Goal: Information Seeking & Learning: Learn about a topic

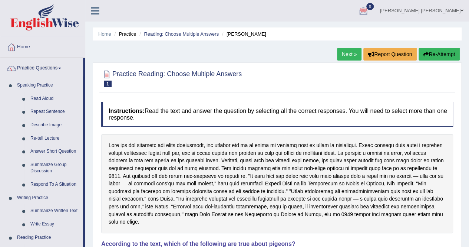
scroll to position [2, 0]
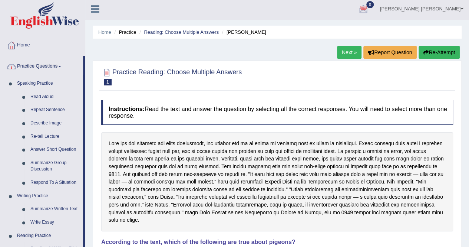
click at [36, 65] on link "Practice Questions" at bounding box center [41, 65] width 83 height 19
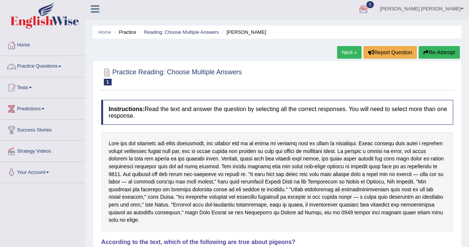
click at [36, 64] on link "Practice Questions" at bounding box center [42, 65] width 85 height 19
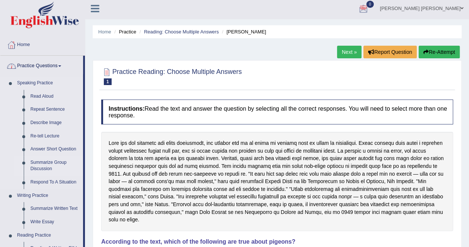
scroll to position [122, 0]
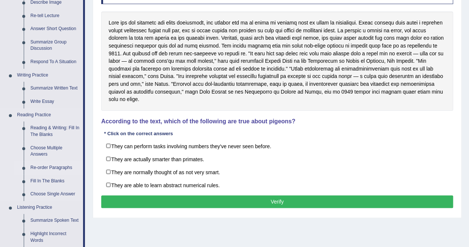
click at [44, 168] on link "Re-order Paragraphs" at bounding box center [55, 167] width 56 height 13
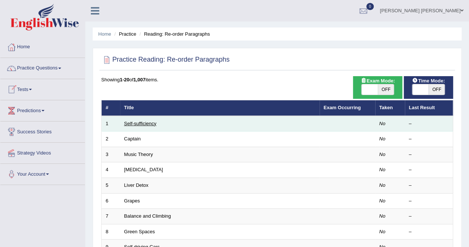
click at [152, 123] on link "Self-sufficiency" at bounding box center [140, 124] width 32 height 6
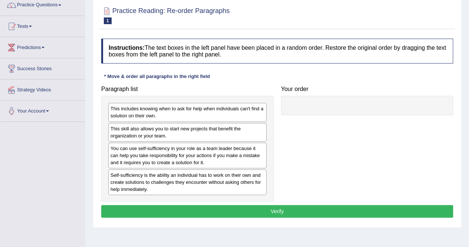
scroll to position [63, 0]
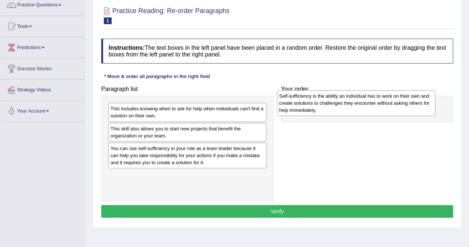
drag, startPoint x: 152, startPoint y: 179, endPoint x: 323, endPoint y: 106, distance: 186.0
click at [323, 106] on div "Self-sufficiency is the ability an individual has to work on their own and crea…" at bounding box center [356, 103] width 158 height 26
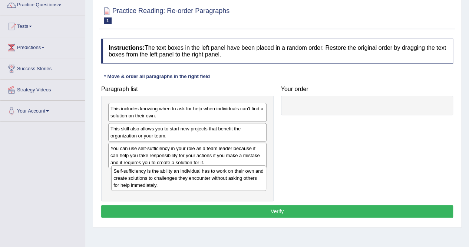
drag, startPoint x: 329, startPoint y: 115, endPoint x: 132, endPoint y: 185, distance: 209.2
click at [132, 185] on div "Self-sufficiency is the ability an individual has to work on their own and crea…" at bounding box center [188, 178] width 155 height 26
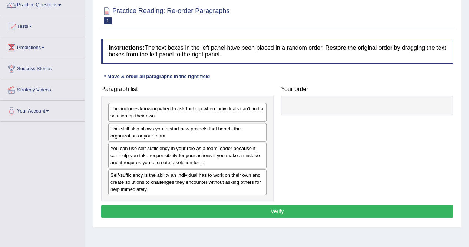
click at [136, 191] on div "Self-sufficiency is the ability an individual has to work on their own and crea…" at bounding box center [187, 182] width 158 height 26
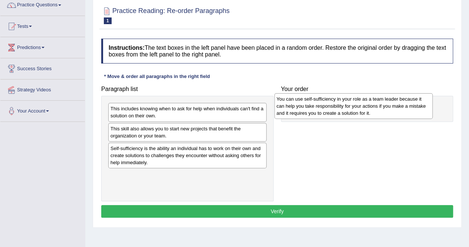
drag, startPoint x: 137, startPoint y: 151, endPoint x: 304, endPoint y: 102, distance: 174.0
click at [304, 102] on div "You can use self-sufficiency in your role as a team leader because it can help …" at bounding box center [353, 106] width 158 height 26
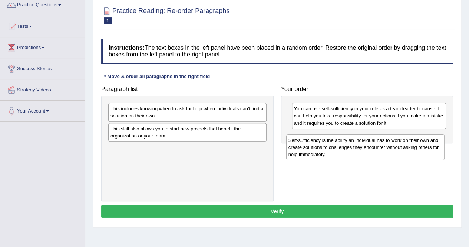
drag, startPoint x: 205, startPoint y: 159, endPoint x: 381, endPoint y: 151, distance: 175.9
click at [381, 151] on div "Self-sufficiency is the ability an individual has to work on their own and crea…" at bounding box center [365, 147] width 158 height 26
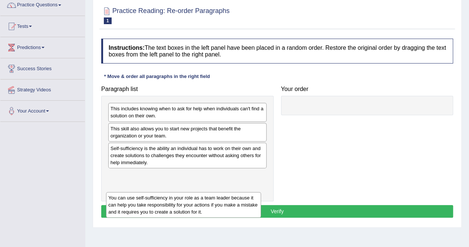
drag, startPoint x: 314, startPoint y: 118, endPoint x: 139, endPoint y: 175, distance: 183.7
click at [139, 192] on div "You can use self-sufficiency in your role as a team leader because it can help …" at bounding box center [183, 205] width 155 height 26
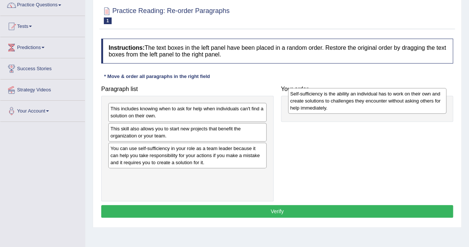
drag, startPoint x: 148, startPoint y: 146, endPoint x: 328, endPoint y: 93, distance: 187.7
click at [328, 93] on div "Self-sufficiency is the ability an individual has to work on their own and crea…" at bounding box center [367, 101] width 158 height 26
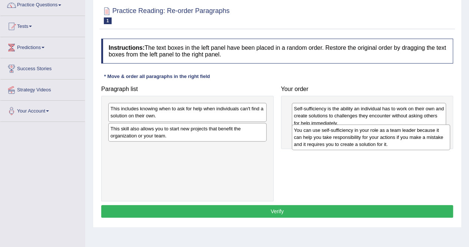
drag, startPoint x: 162, startPoint y: 159, endPoint x: 345, endPoint y: 142, distance: 184.0
click at [345, 142] on div "You can use self-sufficiency in your role as a team leader because it can help …" at bounding box center [371, 137] width 158 height 26
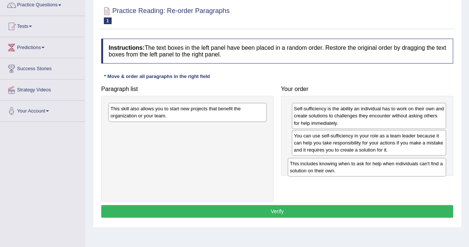
drag, startPoint x: 139, startPoint y: 107, endPoint x: 317, endPoint y: 162, distance: 186.8
click at [317, 162] on div "This includes knowing when to ask for help when individuals can't find a soluti…" at bounding box center [367, 167] width 158 height 19
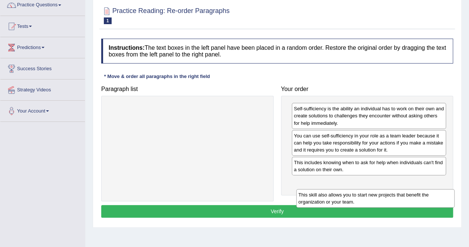
drag, startPoint x: 182, startPoint y: 112, endPoint x: 370, endPoint y: 188, distance: 202.8
click at [370, 189] on div "This skill also allows you to start new projects that benefit the organization …" at bounding box center [375, 198] width 158 height 19
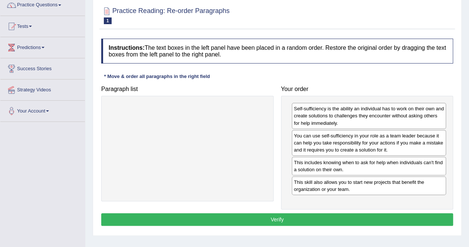
click at [287, 222] on button "Verify" at bounding box center [277, 219] width 352 height 13
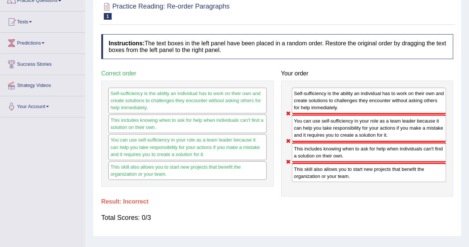
scroll to position [0, 0]
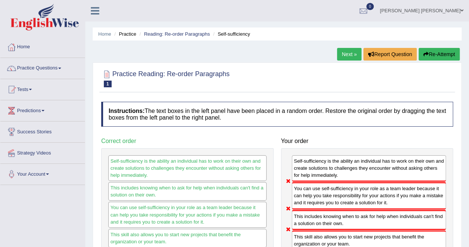
click at [427, 53] on button "Re-Attempt" at bounding box center [439, 54] width 41 height 13
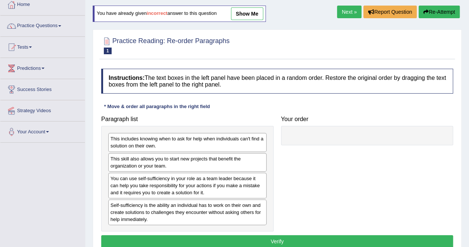
scroll to position [40, 0]
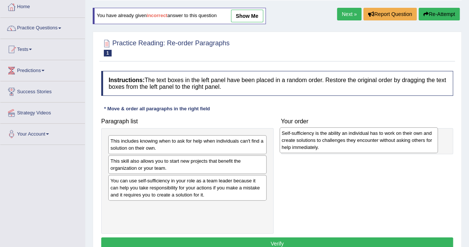
drag, startPoint x: 141, startPoint y: 209, endPoint x: 311, endPoint y: 135, distance: 186.5
click at [311, 135] on div "Self-sufficiency is the ability an individual has to work on their own and crea…" at bounding box center [359, 140] width 158 height 26
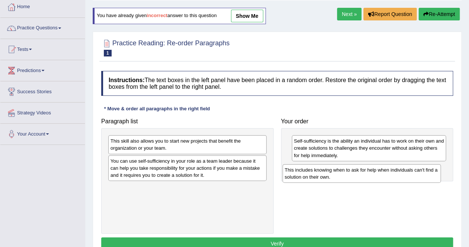
drag, startPoint x: 171, startPoint y: 143, endPoint x: 350, endPoint y: 170, distance: 181.5
click at [350, 170] on div "This includes knowing when to ask for help when individuals can't find a soluti…" at bounding box center [362, 173] width 158 height 19
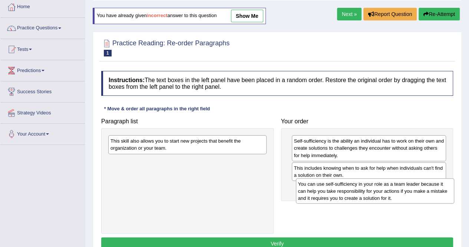
drag, startPoint x: 174, startPoint y: 168, endPoint x: 361, endPoint y: 191, distance: 188.2
click at [361, 191] on div "You can use self-sufficiency in your role as a team leader because it can help …" at bounding box center [375, 191] width 158 height 26
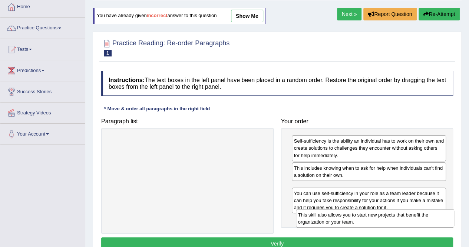
drag, startPoint x: 188, startPoint y: 146, endPoint x: 374, endPoint y: 220, distance: 200.8
click at [374, 220] on div "This skill also allows you to start new projects that benefit the organization …" at bounding box center [375, 218] width 158 height 19
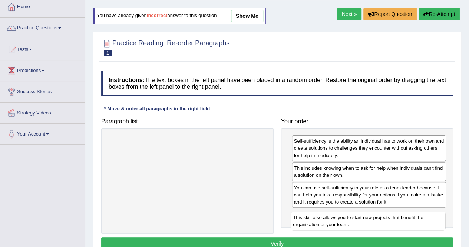
drag, startPoint x: 342, startPoint y: 189, endPoint x: 341, endPoint y: 220, distance: 30.4
click at [341, 220] on div "This skill also allows you to start new projects that benefit the organization …" at bounding box center [368, 220] width 155 height 19
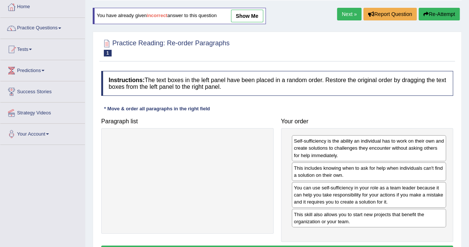
click at [349, 11] on link "Next »" at bounding box center [349, 14] width 24 height 13
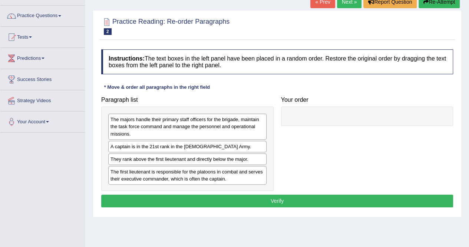
scroll to position [53, 0]
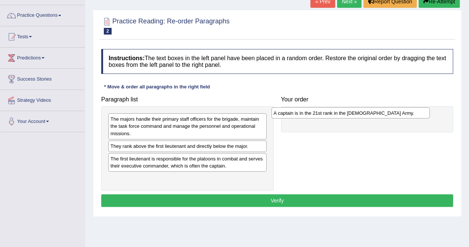
drag, startPoint x: 149, startPoint y: 146, endPoint x: 313, endPoint y: 113, distance: 166.8
click at [313, 113] on div "A captain is in the 21st rank in the US Army." at bounding box center [350, 112] width 158 height 11
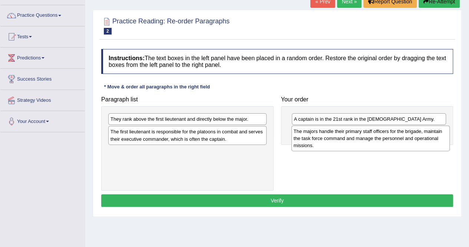
drag, startPoint x: 189, startPoint y: 130, endPoint x: 372, endPoint y: 142, distance: 183.2
click at [372, 142] on div "The majors handle their primary staff officers for the brigade, maintain the ta…" at bounding box center [370, 138] width 158 height 26
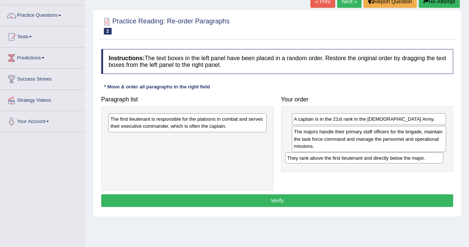
drag, startPoint x: 180, startPoint y: 117, endPoint x: 360, endPoint y: 154, distance: 183.9
click at [360, 154] on div "They rank above the first lieutenant and directly below the major." at bounding box center [364, 157] width 158 height 11
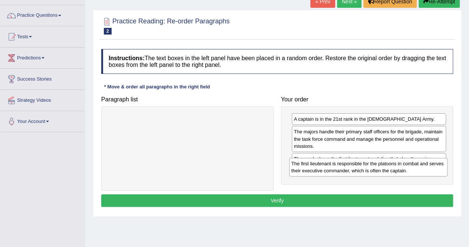
drag, startPoint x: 169, startPoint y: 120, endPoint x: 353, endPoint y: 170, distance: 190.6
click at [353, 170] on div "The first lieutenant is responsible for the platoons in combat and serves their…" at bounding box center [368, 167] width 158 height 19
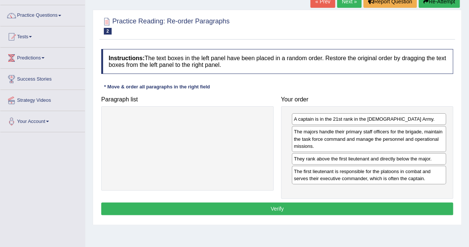
click at [294, 204] on button "Verify" at bounding box center [277, 208] width 352 height 13
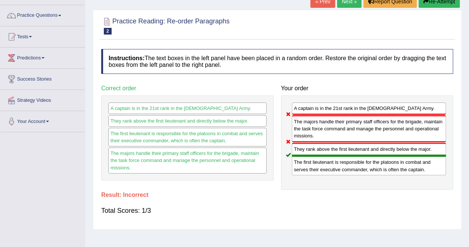
click at [429, 3] on button "Re-Attempt" at bounding box center [439, 1] width 41 height 13
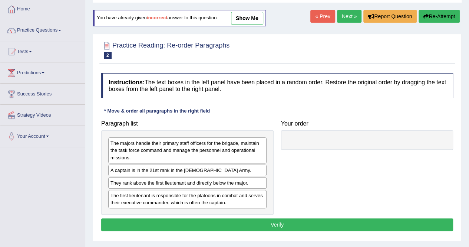
scroll to position [37, 0]
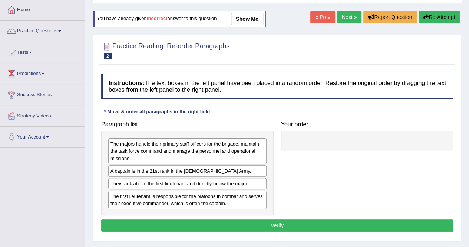
click at [257, 14] on link "show me" at bounding box center [247, 19] width 32 height 13
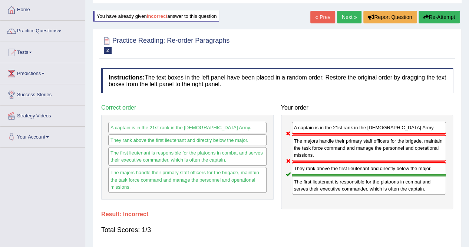
click at [441, 22] on button "Re-Attempt" at bounding box center [439, 17] width 41 height 13
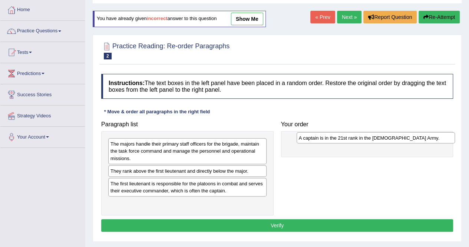
drag, startPoint x: 143, startPoint y: 169, endPoint x: 329, endPoint y: 138, distance: 188.5
click at [329, 138] on div "A captain is in the 21st rank in the [DEMOGRAPHIC_DATA] Army." at bounding box center [376, 137] width 158 height 11
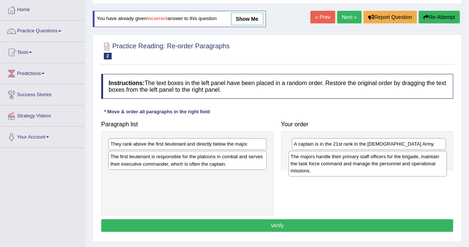
drag, startPoint x: 153, startPoint y: 149, endPoint x: 333, endPoint y: 162, distance: 180.6
click at [333, 162] on div "The majors handle their primary staff officers for the brigade, maintain the ta…" at bounding box center [367, 164] width 158 height 26
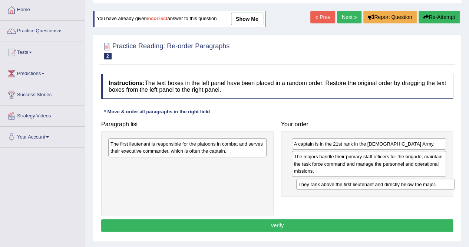
drag, startPoint x: 163, startPoint y: 142, endPoint x: 351, endPoint y: 181, distance: 191.9
click at [351, 181] on div "They rank above the first lieutenant and directly below the major." at bounding box center [375, 183] width 158 height 11
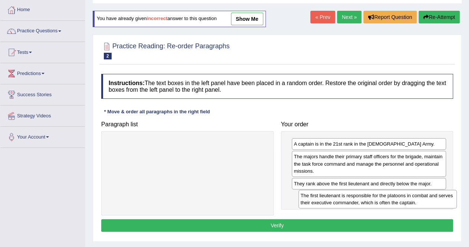
drag, startPoint x: 162, startPoint y: 145, endPoint x: 351, endPoint y: 195, distance: 195.0
click at [351, 195] on div "The first lieutenant is responsible for the platoons in combat and serves their…" at bounding box center [377, 198] width 158 height 19
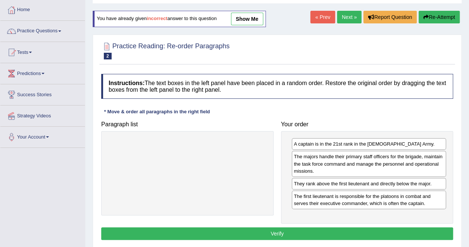
click at [339, 10] on div "Home Practice Reading: Re-order Paragraphs Captain You have already given incor…" at bounding box center [277, 148] width 384 height 371
click at [261, 230] on button "Verify" at bounding box center [277, 233] width 352 height 13
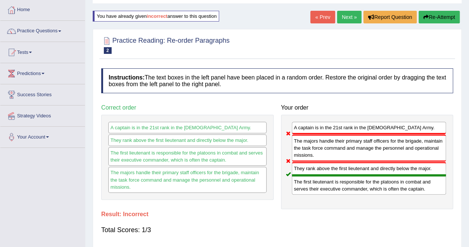
click at [429, 20] on button "Re-Attempt" at bounding box center [439, 17] width 41 height 13
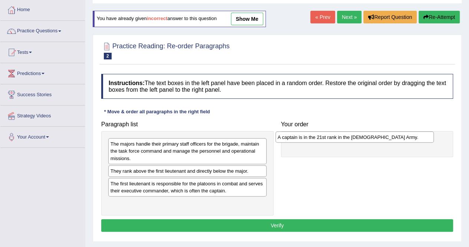
drag, startPoint x: 163, startPoint y: 171, endPoint x: 329, endPoint y: 138, distance: 169.8
click at [329, 138] on div "A captain is in the 21st rank in the [DEMOGRAPHIC_DATA] Army." at bounding box center [354, 136] width 158 height 11
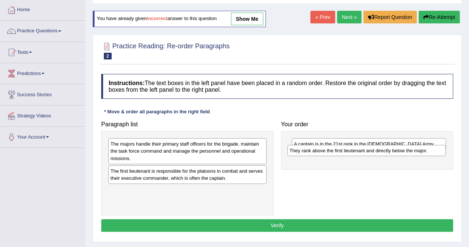
drag, startPoint x: 138, startPoint y: 168, endPoint x: 316, endPoint y: 148, distance: 179.1
click at [316, 148] on div "They rank above the first lieutenant and directly below the major." at bounding box center [366, 150] width 158 height 11
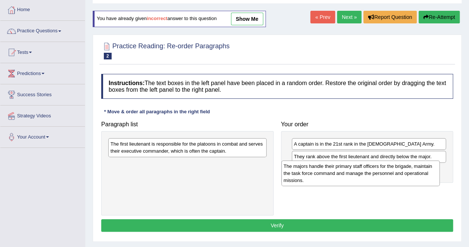
drag, startPoint x: 209, startPoint y: 146, endPoint x: 391, endPoint y: 166, distance: 182.4
click at [391, 166] on div "The majors handle their primary staff officers for the brigade, maintain the ta…" at bounding box center [360, 173] width 158 height 26
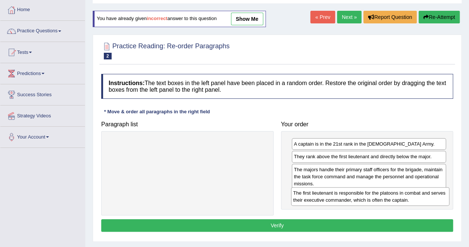
drag, startPoint x: 183, startPoint y: 146, endPoint x: 366, endPoint y: 195, distance: 189.2
click at [366, 195] on div "The first lieutenant is responsible for the platoons in combat and serves their…" at bounding box center [370, 196] width 158 height 19
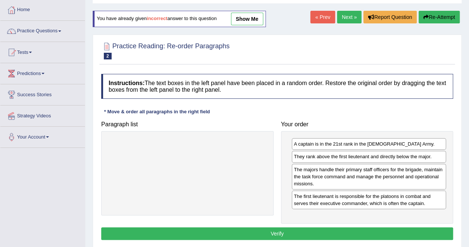
click at [287, 229] on button "Verify" at bounding box center [277, 233] width 352 height 13
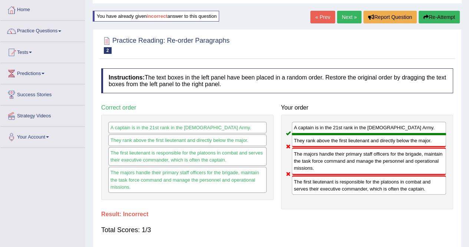
click at [429, 18] on button "Re-Attempt" at bounding box center [439, 17] width 41 height 13
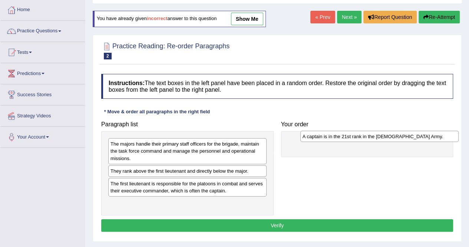
drag, startPoint x: 133, startPoint y: 171, endPoint x: 324, endPoint y: 136, distance: 194.8
click at [324, 136] on div "A captain is in the 21st rank in the [DEMOGRAPHIC_DATA] Army." at bounding box center [379, 136] width 158 height 11
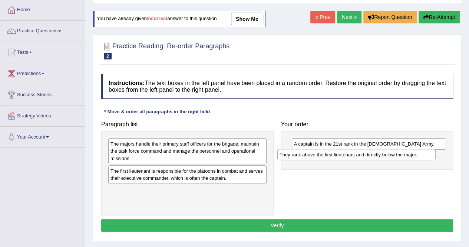
drag, startPoint x: 155, startPoint y: 171, endPoint x: 325, endPoint y: 155, distance: 170.9
click at [325, 155] on div "They rank above the first lieutenant and directly below the major." at bounding box center [356, 154] width 158 height 11
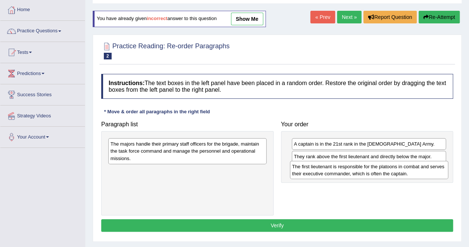
drag, startPoint x: 137, startPoint y: 173, endPoint x: 319, endPoint y: 169, distance: 181.7
click at [319, 169] on div "The first lieutenant is responsible for the platoons in combat and serves their…" at bounding box center [369, 170] width 158 height 19
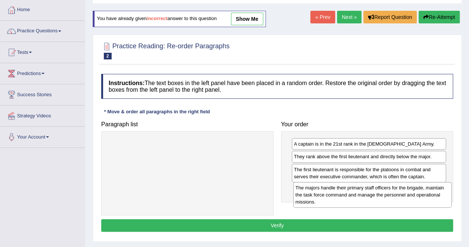
drag, startPoint x: 148, startPoint y: 146, endPoint x: 333, endPoint y: 190, distance: 190.1
click at [333, 190] on div "The majors handle their primary staff officers for the brigade, maintain the ta…" at bounding box center [372, 195] width 158 height 26
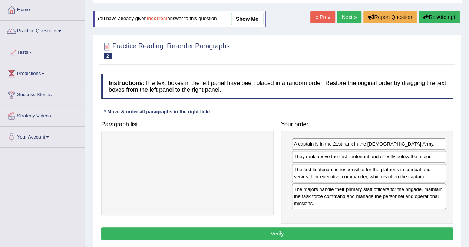
click at [277, 232] on button "Verify" at bounding box center [277, 233] width 352 height 13
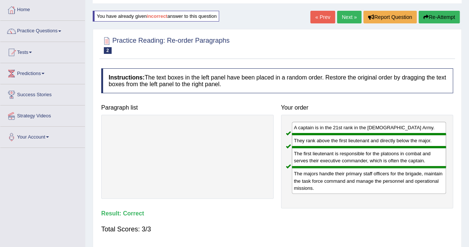
click at [344, 16] on link "Next »" at bounding box center [349, 17] width 24 height 13
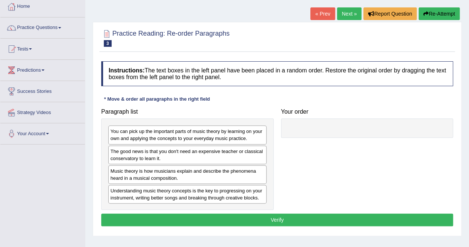
scroll to position [41, 0]
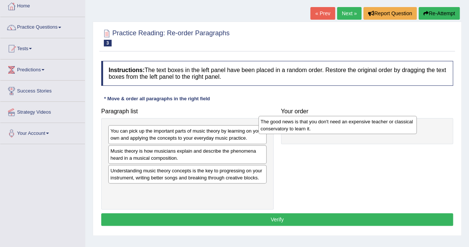
drag, startPoint x: 149, startPoint y: 157, endPoint x: 317, endPoint y: 130, distance: 169.8
click at [317, 130] on div "The good news is that you don't need an expensive teacher or classical conserva…" at bounding box center [337, 125] width 158 height 19
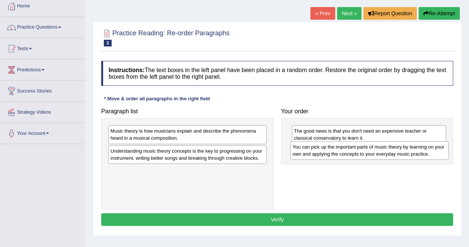
drag, startPoint x: 149, startPoint y: 138, endPoint x: 331, endPoint y: 154, distance: 182.8
click at [331, 154] on div "You can pick up the important parts of music theory by learning on your own and…" at bounding box center [369, 150] width 158 height 19
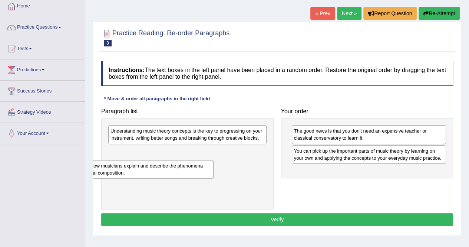
drag, startPoint x: 149, startPoint y: 132, endPoint x: 96, endPoint y: 166, distance: 62.8
click at [96, 166] on div "Music theory is how musicians explain and describe the phenomena heard in a mus…" at bounding box center [134, 169] width 158 height 19
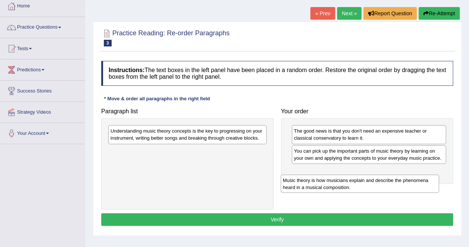
drag, startPoint x: 139, startPoint y: 153, endPoint x: 313, endPoint y: 182, distance: 176.7
click at [313, 182] on div "Music theory is how musicians explain and describe the phenomena heard in a mus…" at bounding box center [360, 183] width 158 height 19
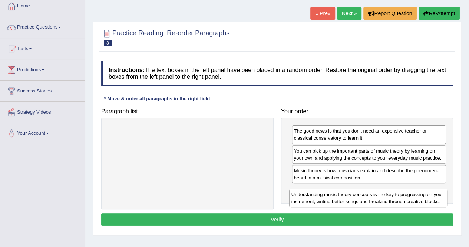
drag, startPoint x: 172, startPoint y: 137, endPoint x: 356, endPoint y: 199, distance: 193.8
click at [356, 199] on div "Understanding music theory concepts is the key to progressing on your instrumen…" at bounding box center [368, 197] width 158 height 19
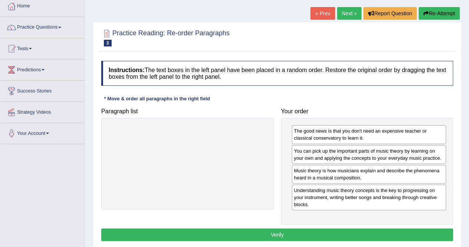
click at [288, 234] on button "Verify" at bounding box center [277, 234] width 352 height 13
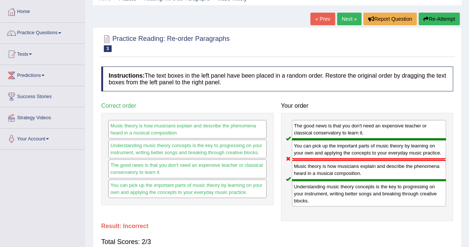
scroll to position [33, 0]
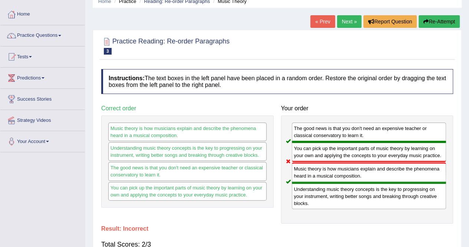
click at [440, 17] on button "Re-Attempt" at bounding box center [439, 21] width 41 height 13
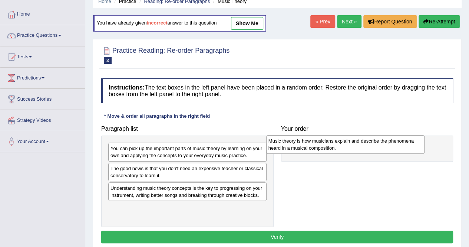
drag, startPoint x: 172, startPoint y: 193, endPoint x: 333, endPoint y: 147, distance: 168.0
click at [333, 147] on div "Music theory is how musicians explain and describe the phenomena heard in a mus…" at bounding box center [345, 144] width 158 height 19
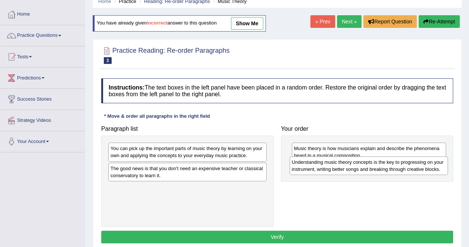
drag, startPoint x: 144, startPoint y: 195, endPoint x: 326, endPoint y: 170, distance: 183.1
click at [326, 170] on div "Understanding music theory concepts is the key to progressing on your instrumen…" at bounding box center [369, 165] width 158 height 19
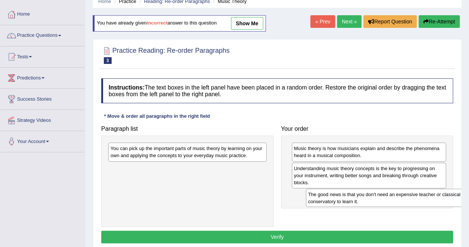
drag, startPoint x: 163, startPoint y: 168, endPoint x: 361, endPoint y: 194, distance: 199.4
click at [361, 194] on div "The good news is that you don't need an expensive teacher or classical conserva…" at bounding box center [385, 197] width 158 height 19
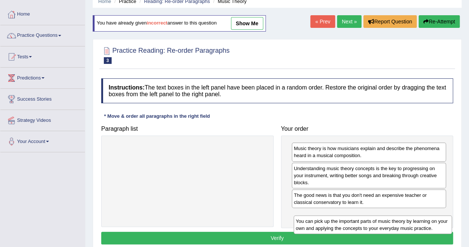
drag, startPoint x: 178, startPoint y: 151, endPoint x: 360, endPoint y: 208, distance: 190.9
click at [360, 215] on div "You can pick up the important parts of music theory by learning on your own and…" at bounding box center [373, 224] width 158 height 19
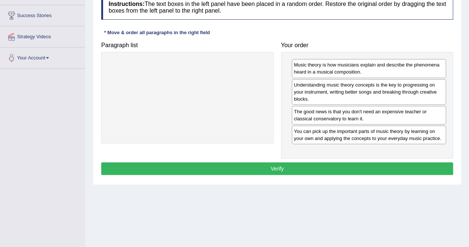
scroll to position [116, 0]
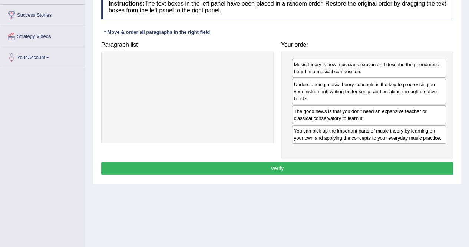
click at [230, 167] on button "Verify" at bounding box center [277, 168] width 352 height 13
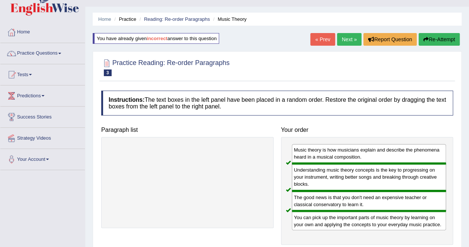
scroll to position [0, 0]
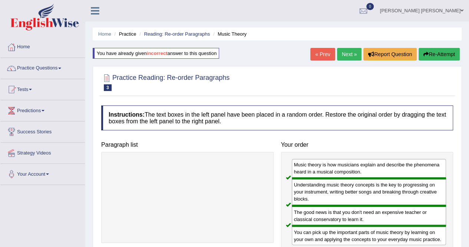
click at [340, 57] on link "Next »" at bounding box center [349, 54] width 24 height 13
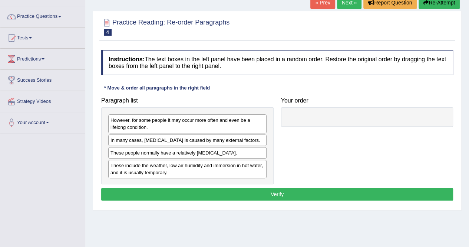
scroll to position [63, 0]
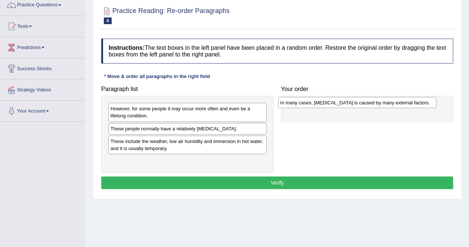
drag, startPoint x: 151, startPoint y: 127, endPoint x: 321, endPoint y: 101, distance: 172.2
click at [321, 101] on div "In many cases, [MEDICAL_DATA] is caused by many external factors." at bounding box center [357, 102] width 158 height 11
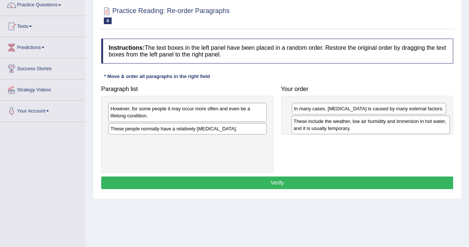
drag, startPoint x: 171, startPoint y: 145, endPoint x: 347, endPoint y: 123, distance: 177.5
click at [347, 123] on div "These include the weather, low air humidity and immersion in hot water, and it …" at bounding box center [370, 124] width 158 height 19
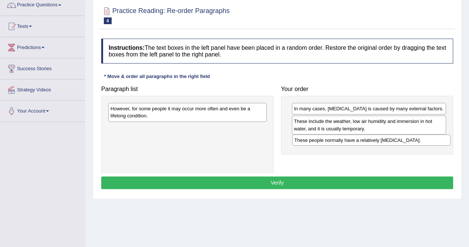
drag, startPoint x: 170, startPoint y: 129, endPoint x: 354, endPoint y: 141, distance: 184.3
click at [354, 141] on div "These people normally have a relatively [MEDICAL_DATA]." at bounding box center [371, 139] width 158 height 11
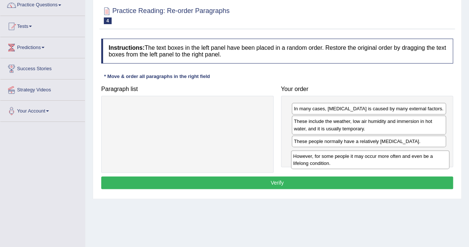
drag, startPoint x: 185, startPoint y: 115, endPoint x: 365, endPoint y: 159, distance: 184.7
click at [365, 159] on div "However, for some people it may occur more often and even be a lifelong conditi…" at bounding box center [370, 159] width 158 height 19
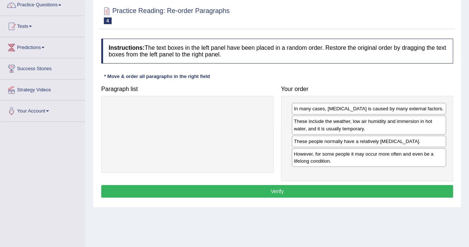
click at [307, 189] on button "Verify" at bounding box center [277, 191] width 352 height 13
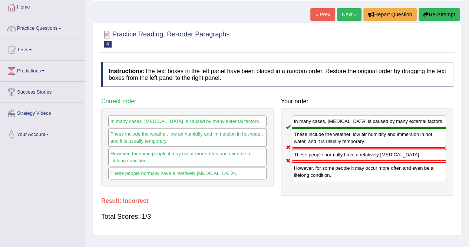
scroll to position [39, 0]
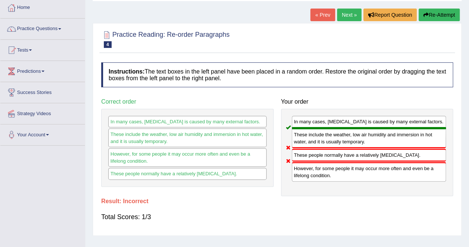
click at [443, 16] on button "Re-Attempt" at bounding box center [439, 15] width 41 height 13
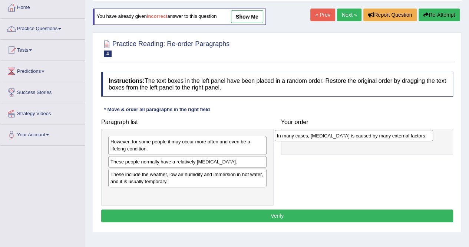
drag, startPoint x: 153, startPoint y: 164, endPoint x: 326, endPoint y: 135, distance: 175.1
click at [326, 135] on div "In many cases, [MEDICAL_DATA] is caused by many external factors." at bounding box center [354, 135] width 158 height 11
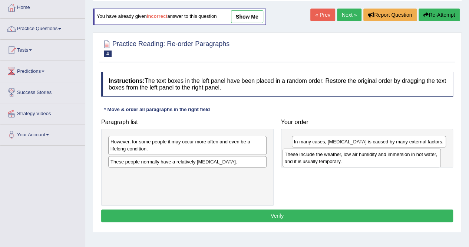
drag, startPoint x: 146, startPoint y: 179, endPoint x: 320, endPoint y: 160, distance: 175.3
click at [320, 160] on div "These include the weather, low air humidity and immersion in hot water, and it …" at bounding box center [362, 157] width 158 height 19
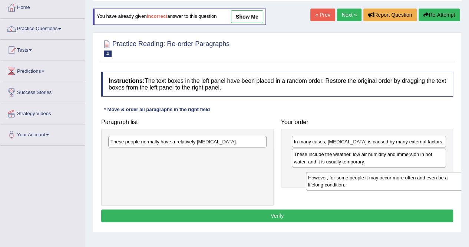
drag, startPoint x: 155, startPoint y: 143, endPoint x: 343, endPoint y: 175, distance: 190.3
click at [343, 175] on div "However, for some people it may occur more often and even be a lifelong conditi…" at bounding box center [385, 181] width 158 height 19
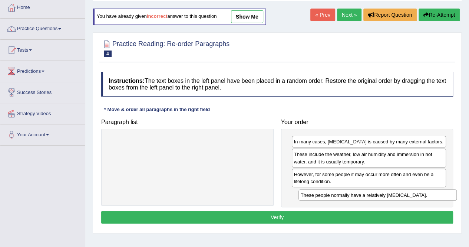
drag, startPoint x: 198, startPoint y: 141, endPoint x: 382, endPoint y: 193, distance: 191.4
click at [382, 193] on div "These people normally have a relatively sensitive skin." at bounding box center [377, 194] width 158 height 11
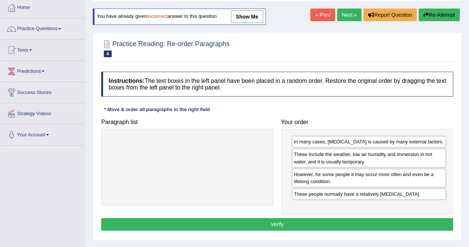
click at [294, 218] on button "Verify" at bounding box center [277, 224] width 352 height 13
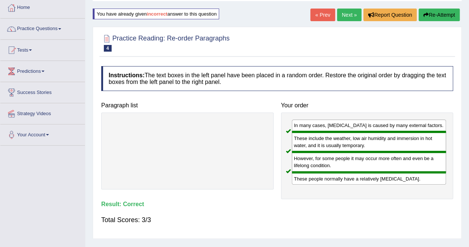
click at [342, 17] on link "Next »" at bounding box center [349, 15] width 24 height 13
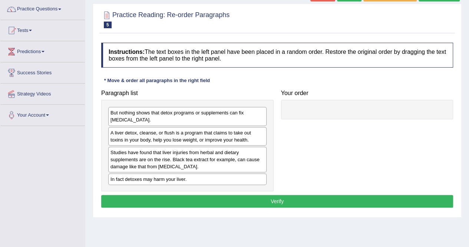
scroll to position [59, 0]
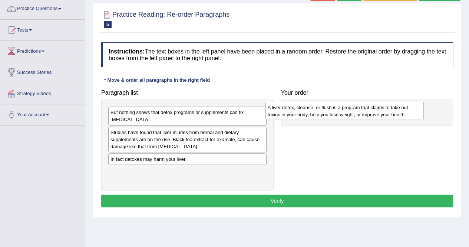
drag, startPoint x: 140, startPoint y: 138, endPoint x: 302, endPoint y: 112, distance: 163.9
click at [302, 112] on div "A liver detox, cleanse, or flush is a program that claims to take out toxins in…" at bounding box center [344, 111] width 158 height 19
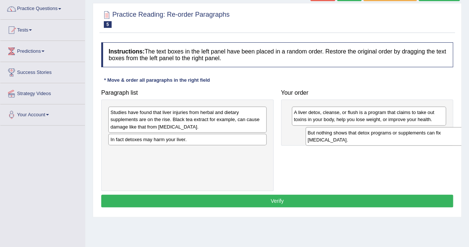
drag, startPoint x: 146, startPoint y: 115, endPoint x: 343, endPoint y: 135, distance: 198.3
click at [343, 135] on div "But nothing shows that detox programs or supplements can fix [MEDICAL_DATA]." at bounding box center [385, 136] width 158 height 19
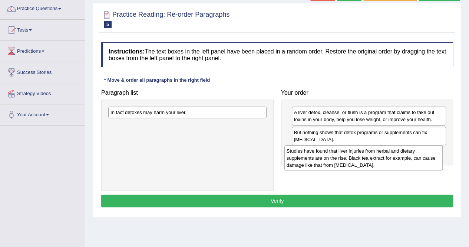
drag, startPoint x: 217, startPoint y: 116, endPoint x: 394, endPoint y: 155, distance: 181.7
click at [394, 155] on div "Studies have found that liver injuries from herbal and dietary supplements are …" at bounding box center [363, 158] width 158 height 26
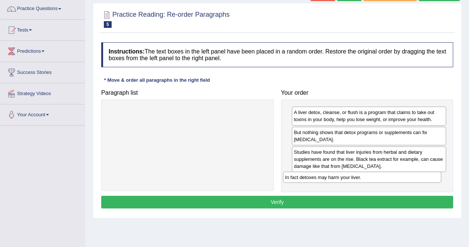
drag, startPoint x: 176, startPoint y: 111, endPoint x: 349, endPoint y: 175, distance: 185.1
click at [349, 175] on div "In fact detoxes may harm your liver." at bounding box center [362, 176] width 158 height 11
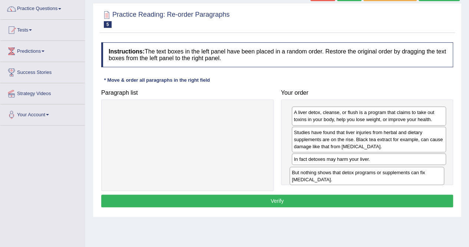
drag, startPoint x: 332, startPoint y: 134, endPoint x: 330, endPoint y: 174, distance: 40.5
click at [330, 174] on div "But nothing shows that detox programs or supplements can fix [MEDICAL_DATA]." at bounding box center [367, 175] width 155 height 19
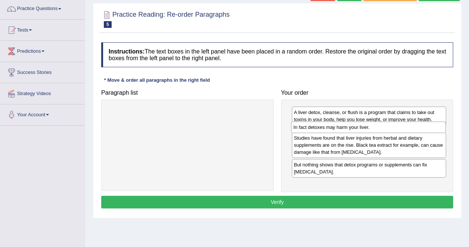
drag, startPoint x: 325, startPoint y: 160, endPoint x: 324, endPoint y: 129, distance: 31.1
click at [324, 129] on div "In fact detoxes may harm your liver." at bounding box center [368, 126] width 155 height 11
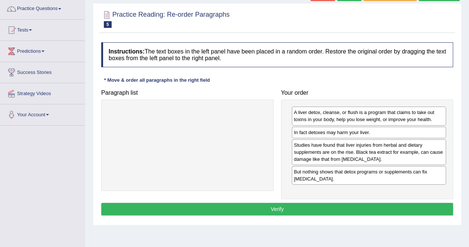
click at [272, 211] on button "Verify" at bounding box center [277, 208] width 352 height 13
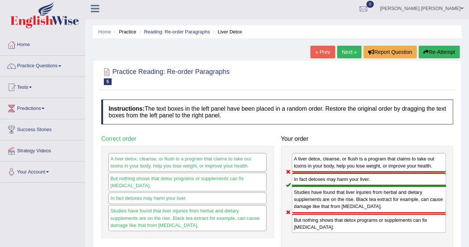
scroll to position [1, 0]
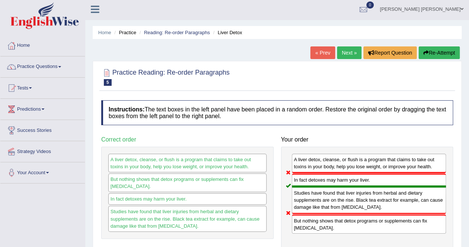
click at [438, 47] on button "Re-Attempt" at bounding box center [439, 52] width 41 height 13
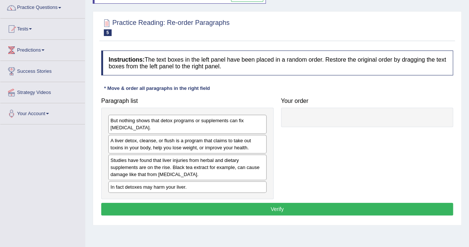
scroll to position [61, 0]
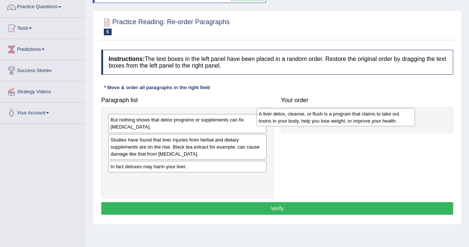
drag, startPoint x: 185, startPoint y: 141, endPoint x: 332, endPoint y: 115, distance: 149.8
click at [332, 115] on div "A liver detox, cleanse, or flush is a program that claims to take out toxins in…" at bounding box center [336, 117] width 158 height 19
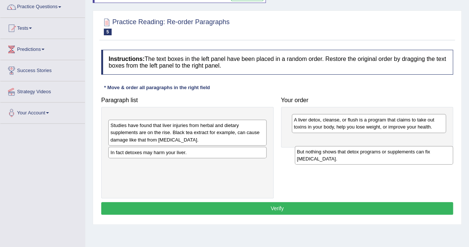
drag, startPoint x: 150, startPoint y: 121, endPoint x: 337, endPoint y: 142, distance: 188.1
click at [337, 146] on div "But nothing shows that detox programs or supplements can fix liver damage." at bounding box center [374, 155] width 158 height 19
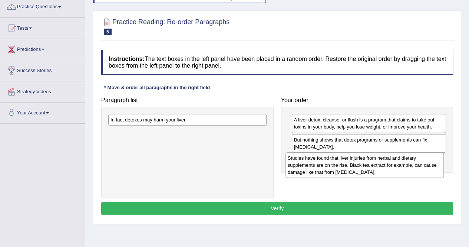
drag, startPoint x: 161, startPoint y: 129, endPoint x: 340, endPoint y: 165, distance: 183.2
click at [340, 165] on div "Studies have found that liver injuries from herbal and dietary supplements are …" at bounding box center [365, 165] width 158 height 26
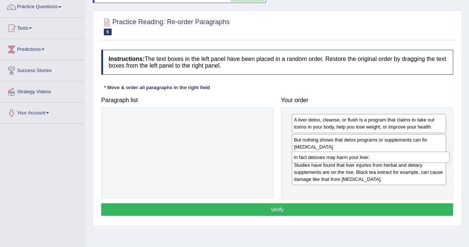
drag, startPoint x: 155, startPoint y: 120, endPoint x: 338, endPoint y: 158, distance: 187.0
click at [338, 158] on div "In fact detoxes may harm your liver." at bounding box center [370, 156] width 158 height 11
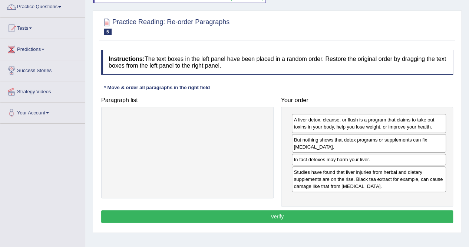
click at [305, 210] on button "Verify" at bounding box center [277, 216] width 352 height 13
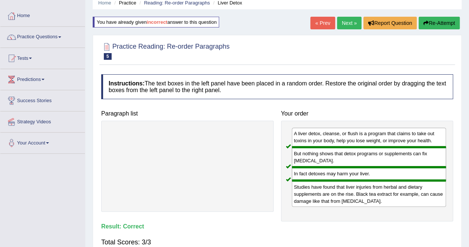
scroll to position [32, 0]
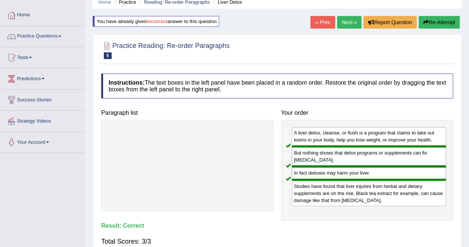
click at [343, 24] on link "Next »" at bounding box center [349, 22] width 24 height 13
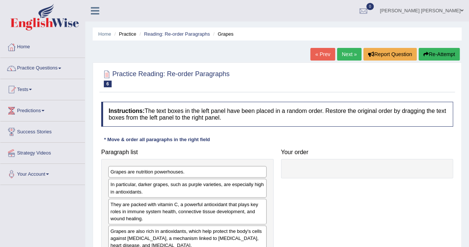
click at [256, 116] on h4 "Instructions: The text boxes in the left panel have been placed in a random ord…" at bounding box center [277, 114] width 352 height 25
click at [256, 116] on div "Instructions: The text boxes in the left panel have been placed in a random ord…" at bounding box center [277, 188] width 356 height 181
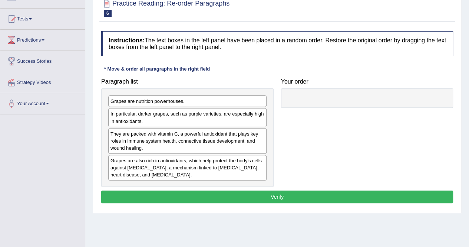
scroll to position [76, 0]
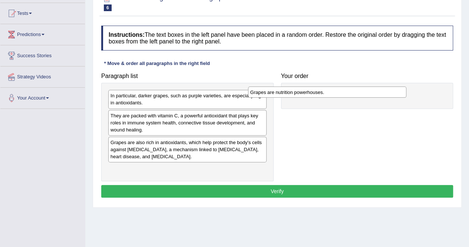
drag, startPoint x: 181, startPoint y: 95, endPoint x: 321, endPoint y: 92, distance: 140.6
click at [321, 92] on div "Grapes are nutrition powerhouses." at bounding box center [327, 91] width 158 height 11
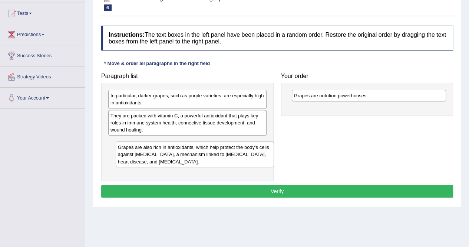
drag, startPoint x: 157, startPoint y: 148, endPoint x: 165, endPoint y: 154, distance: 9.3
click at [165, 154] on div "Grapes are also rich in antioxidants, which help protect the body's cells again…" at bounding box center [195, 154] width 158 height 26
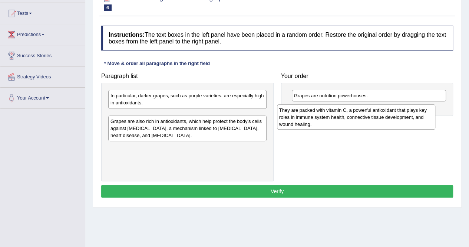
drag, startPoint x: 172, startPoint y: 119, endPoint x: 341, endPoint y: 114, distance: 168.8
click at [341, 114] on div "They are packed with vitamin C, a powerful antioxidant that plays key roles in …" at bounding box center [356, 117] width 158 height 26
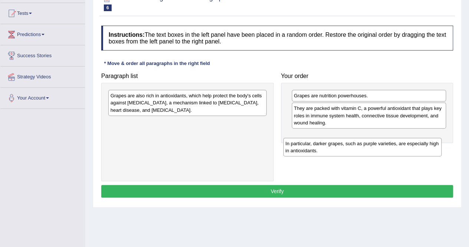
drag, startPoint x: 159, startPoint y: 98, endPoint x: 334, endPoint y: 145, distance: 182.0
click at [334, 145] on div "In particular, darker grapes, such as purple varieties, are especially high in …" at bounding box center [362, 147] width 158 height 19
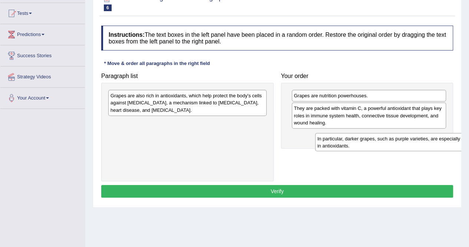
drag, startPoint x: 164, startPoint y: 124, endPoint x: 365, endPoint y: 140, distance: 202.3
click at [365, 140] on div "In particular, darker grapes, such as purple varieties, are especially high in …" at bounding box center [394, 142] width 158 height 19
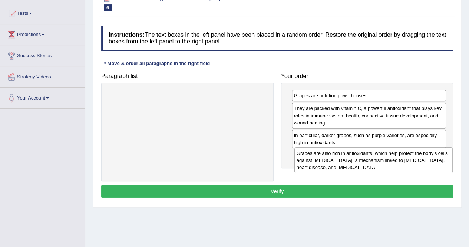
drag, startPoint x: 198, startPoint y: 101, endPoint x: 384, endPoint y: 159, distance: 194.5
click at [384, 159] on div "Grapes are also rich in antioxidants, which help protect the body's cells again…" at bounding box center [373, 160] width 158 height 26
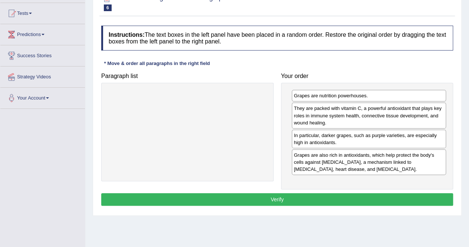
click at [301, 193] on button "Verify" at bounding box center [277, 199] width 352 height 13
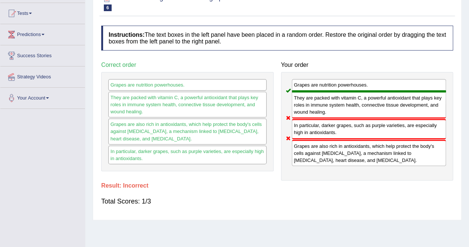
scroll to position [53, 0]
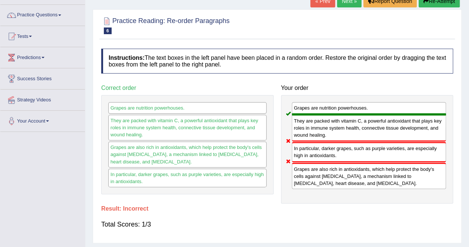
click at [440, 4] on button "Re-Attempt" at bounding box center [439, 1] width 41 height 13
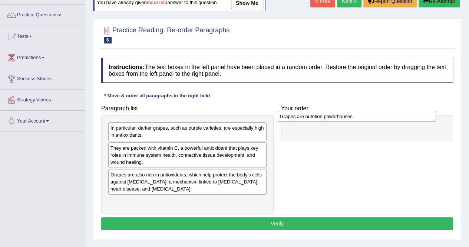
drag, startPoint x: 170, startPoint y: 123, endPoint x: 338, endPoint y: 112, distance: 168.7
click at [338, 112] on div "Grapes are nutrition powerhouses." at bounding box center [357, 115] width 158 height 11
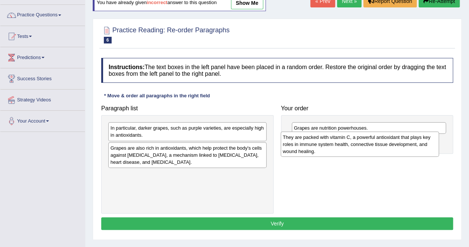
drag, startPoint x: 137, startPoint y: 152, endPoint x: 311, endPoint y: 143, distance: 174.5
click at [311, 143] on div "They are packed with vitamin C, a powerful antioxidant that plays key roles in …" at bounding box center [360, 144] width 158 height 26
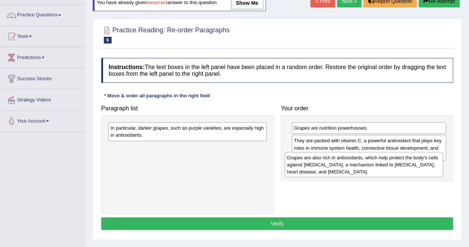
drag, startPoint x: 141, startPoint y: 149, endPoint x: 319, endPoint y: 159, distance: 178.3
click at [319, 159] on div "Grapes are also rich in antioxidants, which help protect the body's cells again…" at bounding box center [364, 165] width 158 height 26
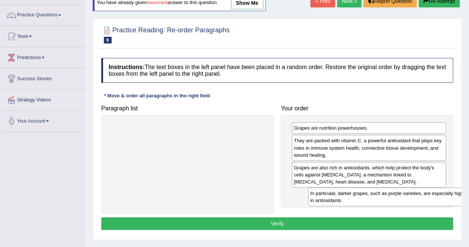
drag, startPoint x: 159, startPoint y: 123, endPoint x: 354, endPoint y: 189, distance: 205.7
click at [354, 189] on div "In particular, darker grapes, such as purple varieties, are especially high in …" at bounding box center [387, 196] width 158 height 19
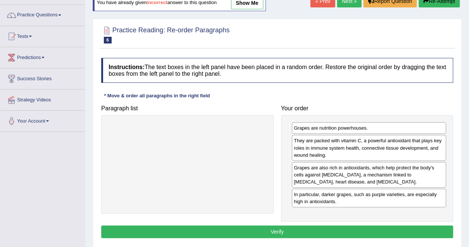
click at [265, 225] on button "Verify" at bounding box center [277, 231] width 352 height 13
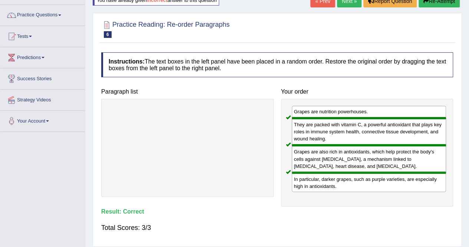
click at [345, 4] on link "Next »" at bounding box center [349, 1] width 24 height 13
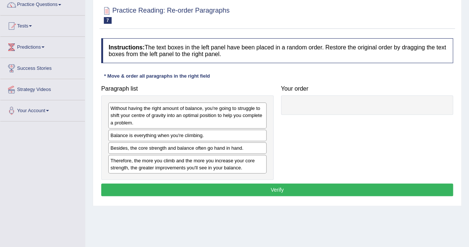
scroll to position [64, 0]
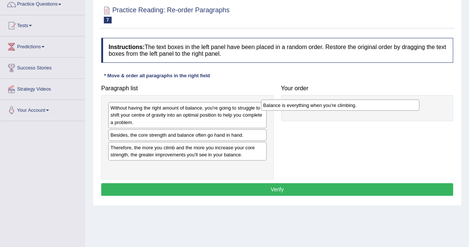
drag, startPoint x: 145, startPoint y: 134, endPoint x: 315, endPoint y: 94, distance: 174.8
click at [315, 99] on div "Balance is everything when you're climbing." at bounding box center [340, 104] width 158 height 11
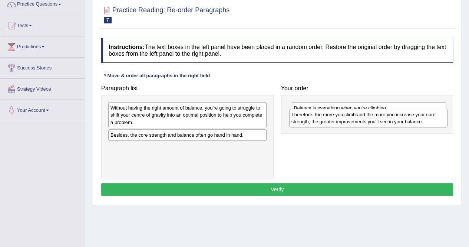
drag, startPoint x: 144, startPoint y: 154, endPoint x: 326, endPoint y: 122, distance: 184.4
click at [326, 122] on div "Therefore, the more you climb and the more you increase your core strength, the…" at bounding box center [368, 118] width 158 height 19
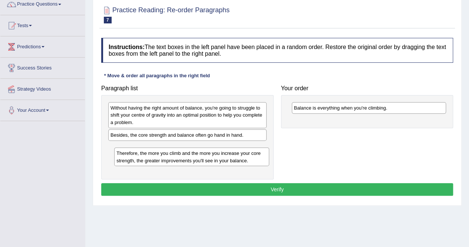
drag, startPoint x: 317, startPoint y: 127, endPoint x: 139, endPoint y: 156, distance: 180.1
click at [139, 156] on div "Therefore, the more you climb and the more you increase your core strength, the…" at bounding box center [191, 156] width 155 height 19
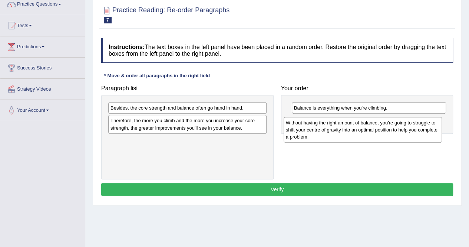
drag, startPoint x: 163, startPoint y: 116, endPoint x: 343, endPoint y: 128, distance: 180.2
click at [343, 128] on div "Without having the right amount of balance, you're going to struggle to shift y…" at bounding box center [363, 130] width 158 height 26
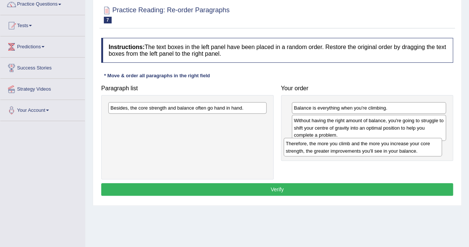
drag, startPoint x: 192, startPoint y: 121, endPoint x: 367, endPoint y: 143, distance: 177.2
click at [367, 143] on div "Therefore, the more you climb and the more you increase your core strength, the…" at bounding box center [363, 147] width 158 height 19
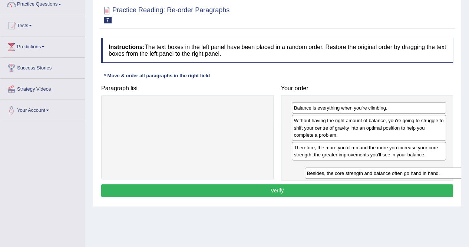
drag, startPoint x: 193, startPoint y: 106, endPoint x: 386, endPoint y: 168, distance: 203.0
click at [386, 168] on div "Besides, the core strength and balance often go hand in hand." at bounding box center [384, 172] width 158 height 11
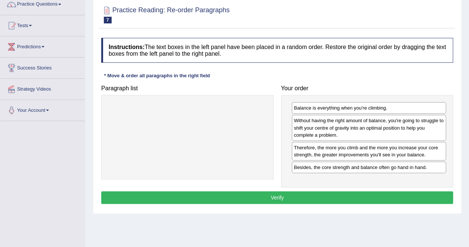
click at [329, 198] on button "Verify" at bounding box center [277, 197] width 352 height 13
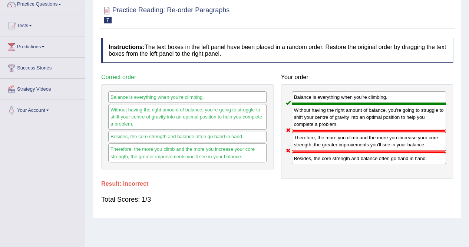
scroll to position [0, 0]
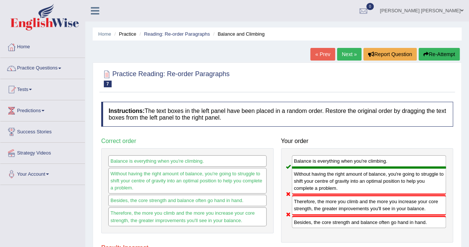
click at [429, 56] on button "Re-Attempt" at bounding box center [439, 54] width 41 height 13
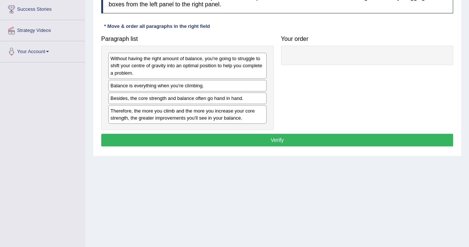
scroll to position [96, 0]
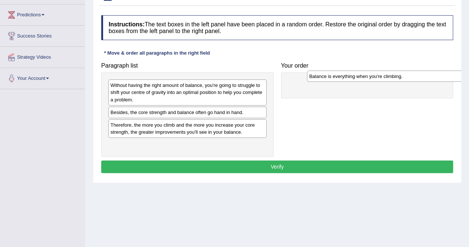
drag, startPoint x: 134, startPoint y: 112, endPoint x: 316, endPoint y: 89, distance: 183.1
click at [316, 82] on div "Balance is everything when you're climbing." at bounding box center [386, 75] width 158 height 11
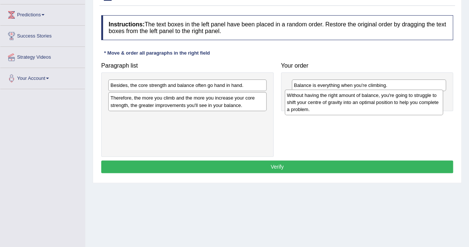
drag, startPoint x: 208, startPoint y: 87, endPoint x: 385, endPoint y: 96, distance: 177.5
click at [385, 96] on div "Without having the right amount of balance, you're going to struggle to shift y…" at bounding box center [364, 102] width 158 height 26
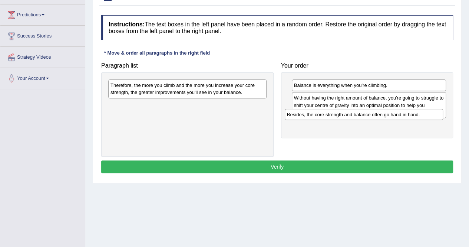
drag, startPoint x: 181, startPoint y: 85, endPoint x: 356, endPoint y: 114, distance: 177.0
click at [356, 114] on div "Besides, the core strength and balance often go hand in hand." at bounding box center [364, 114] width 158 height 11
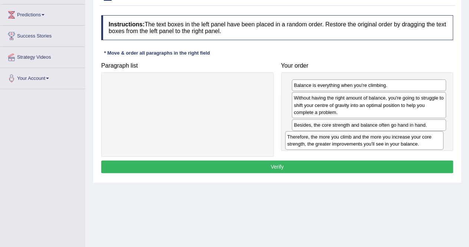
drag, startPoint x: 159, startPoint y: 84, endPoint x: 340, endPoint y: 131, distance: 186.3
click at [340, 131] on div "Therefore, the more you climb and the more you increase your core strength, the…" at bounding box center [364, 140] width 158 height 19
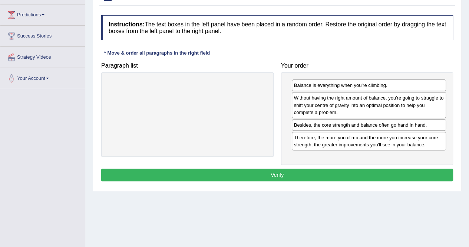
click at [264, 168] on button "Verify" at bounding box center [277, 174] width 352 height 13
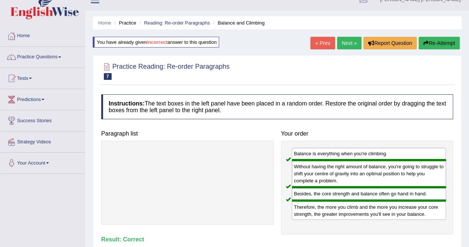
scroll to position [11, 0]
click at [352, 41] on link "Next »" at bounding box center [349, 43] width 24 height 13
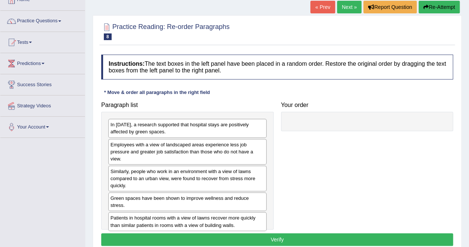
scroll to position [57, 0]
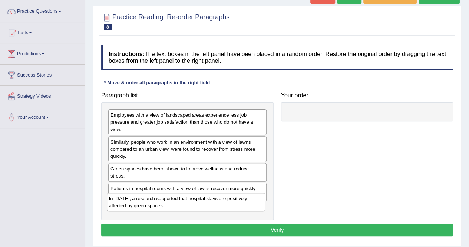
drag, startPoint x: 148, startPoint y: 113, endPoint x: 147, endPoint y: 199, distance: 86.4
click at [147, 199] on div "In [DATE], a research supported that hospital stays are positively affected by …" at bounding box center [186, 201] width 158 height 19
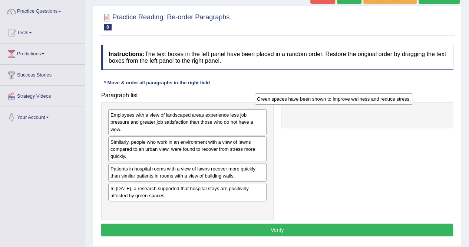
drag, startPoint x: 159, startPoint y: 168, endPoint x: 331, endPoint y: 109, distance: 182.0
click at [331, 104] on div "Green spaces have been shown to improve wellness and reduce stress." at bounding box center [334, 98] width 158 height 11
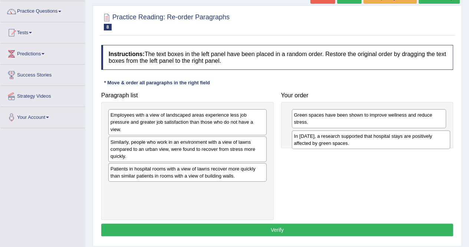
drag, startPoint x: 176, startPoint y: 190, endPoint x: 357, endPoint y: 139, distance: 188.7
click at [357, 139] on div "In [DATE], a research supported that hospital stays are positively affected by …" at bounding box center [371, 139] width 158 height 19
drag, startPoint x: 329, startPoint y: 118, endPoint x: 327, endPoint y: 141, distance: 23.0
click at [327, 141] on div "Green spaces have been shown to improve wellness and reduce stress." at bounding box center [367, 141] width 155 height 19
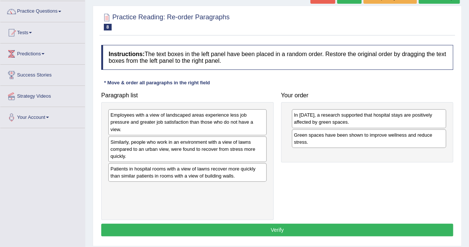
click at [151, 122] on div "Employees with a view of landscaped areas experience less job pressure and grea…" at bounding box center [187, 122] width 158 height 26
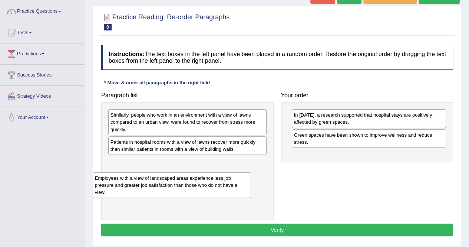
drag, startPoint x: 151, startPoint y: 122, endPoint x: 136, endPoint y: 185, distance: 64.8
click at [136, 185] on div "Employees with a view of landscaped areas experience less job pressure and grea…" at bounding box center [172, 185] width 158 height 26
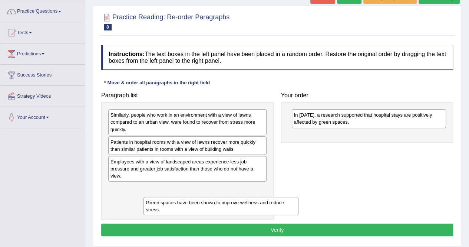
drag, startPoint x: 326, startPoint y: 138, endPoint x: 164, endPoint y: 202, distance: 174.4
click at [164, 202] on div "Green spaces have been shown to improve wellness and reduce stress." at bounding box center [220, 206] width 155 height 19
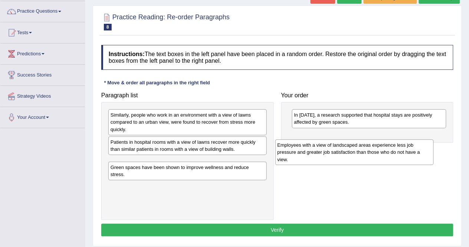
drag, startPoint x: 144, startPoint y: 163, endPoint x: 311, endPoint y: 147, distance: 167.6
click at [311, 147] on div "Employees with a view of landscaped areas experience less job pressure and grea…" at bounding box center [354, 152] width 158 height 26
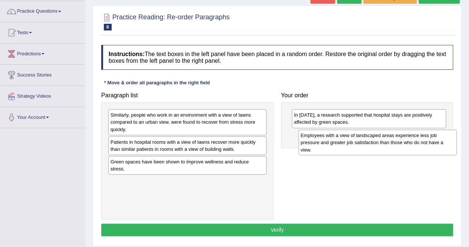
drag, startPoint x: 165, startPoint y: 166, endPoint x: 350, endPoint y: 142, distance: 187.4
click at [350, 142] on div "Employees with a view of landscaped areas experience less job pressure and grea…" at bounding box center [377, 142] width 158 height 26
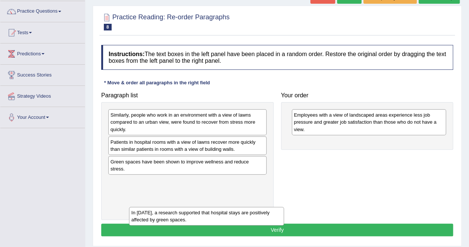
drag, startPoint x: 332, startPoint y: 120, endPoint x: 166, endPoint y: 206, distance: 187.1
click at [166, 207] on div "In [DATE], a research supported that hospital stays are positively affected by …" at bounding box center [206, 216] width 155 height 19
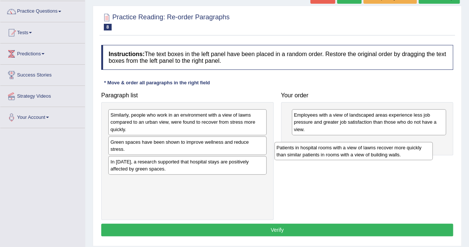
drag, startPoint x: 124, startPoint y: 146, endPoint x: 293, endPoint y: 152, distance: 169.2
click at [293, 152] on div "Patients in hospital rooms with a view of lawns recover more quickly than simil…" at bounding box center [353, 151] width 158 height 19
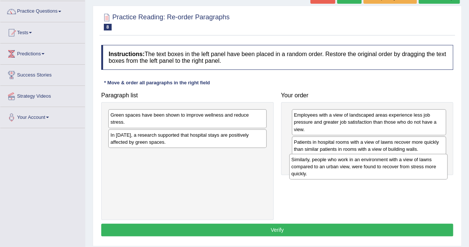
drag, startPoint x: 197, startPoint y: 124, endPoint x: 377, endPoint y: 169, distance: 186.3
click at [377, 169] on div "Similarly, people who work in an environment with a view of lawns compared to a…" at bounding box center [368, 167] width 158 height 26
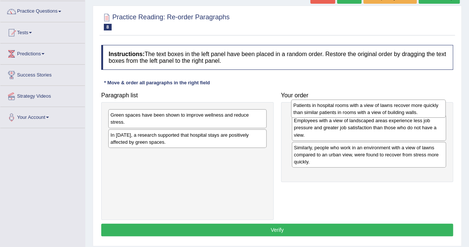
drag, startPoint x: 304, startPoint y: 143, endPoint x: 304, endPoint y: 106, distance: 36.7
click at [304, 106] on div "Patients in hospital rooms with a view of lawns recover more quickly than simil…" at bounding box center [368, 108] width 155 height 19
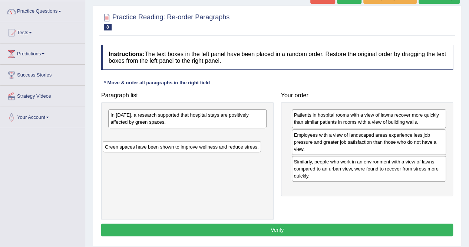
drag, startPoint x: 166, startPoint y: 115, endPoint x: 161, endPoint y: 147, distance: 32.4
click at [161, 147] on div "Green spaces have been shown to improve wellness and reduce stress." at bounding box center [182, 146] width 158 height 11
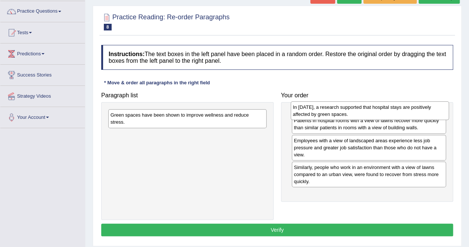
drag, startPoint x: 170, startPoint y: 120, endPoint x: 351, endPoint y: 110, distance: 181.6
click at [351, 110] on div "In [DATE], a research supported that hospital stays are positively affected by …" at bounding box center [370, 110] width 158 height 19
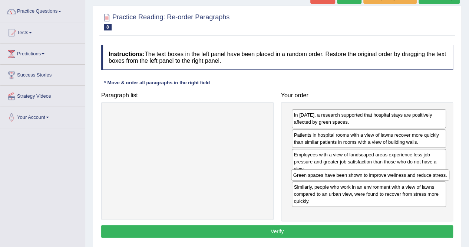
drag, startPoint x: 174, startPoint y: 113, endPoint x: 356, endPoint y: 173, distance: 192.4
click at [356, 173] on div "Green spaces have been shown to improve wellness and reduce stress." at bounding box center [370, 174] width 158 height 11
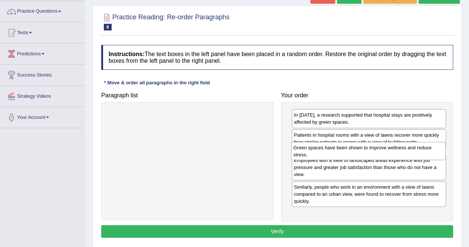
drag, startPoint x: 336, startPoint y: 189, endPoint x: 335, endPoint y: 156, distance: 33.4
click at [335, 156] on div "Green spaces have been shown to improve wellness and reduce stress." at bounding box center [368, 151] width 155 height 19
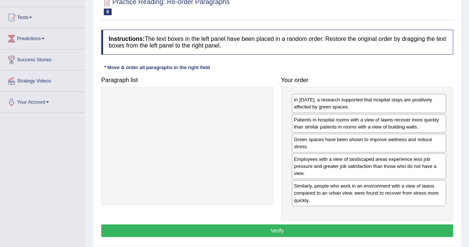
scroll to position [73, 0]
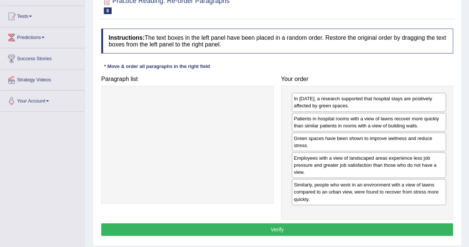
click at [261, 227] on button "Verify" at bounding box center [277, 229] width 352 height 13
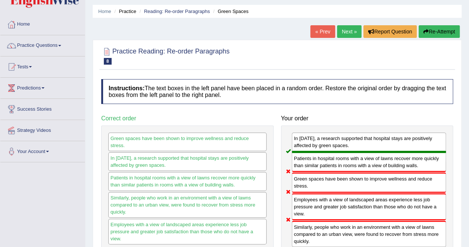
scroll to position [22, 0]
click at [438, 26] on button "Re-Attempt" at bounding box center [439, 32] width 41 height 13
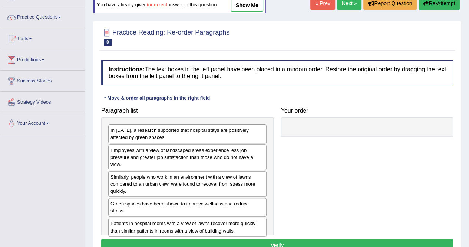
scroll to position [56, 0]
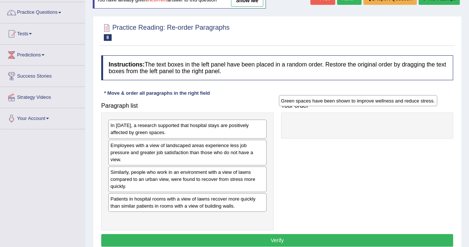
drag, startPoint x: 151, startPoint y: 196, endPoint x: 314, endPoint y: 113, distance: 183.6
click at [314, 106] on div "Green spaces have been shown to improve wellness and reduce stress." at bounding box center [358, 100] width 158 height 11
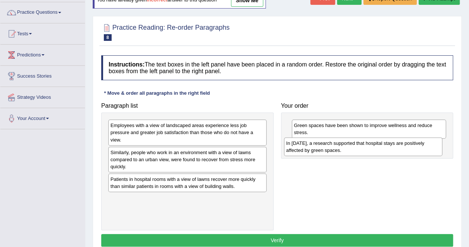
drag, startPoint x: 140, startPoint y: 129, endPoint x: 320, endPoint y: 151, distance: 181.1
click at [320, 151] on div "In 2002, a research supported that hospital stays are positively affected by gr…" at bounding box center [363, 146] width 158 height 19
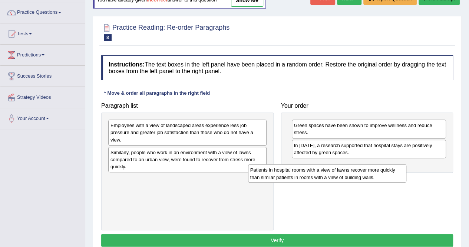
drag, startPoint x: 164, startPoint y: 183, endPoint x: 318, endPoint y: 164, distance: 155.0
click at [318, 164] on div "Patients in hospital rooms with a view of lawns recover more quickly than simil…" at bounding box center [327, 173] width 158 height 19
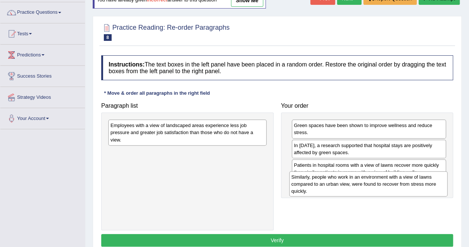
drag, startPoint x: 174, startPoint y: 157, endPoint x: 362, endPoint y: 178, distance: 188.8
click at [362, 178] on div "Similarly, people who work in an environment with a view of lawns compared to a…" at bounding box center [368, 184] width 158 height 26
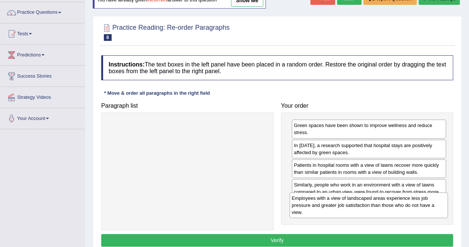
drag, startPoint x: 155, startPoint y: 128, endPoint x: 337, endPoint y: 201, distance: 195.3
click at [337, 201] on div "Employees with a view of landscaped areas experience less job pressure and grea…" at bounding box center [369, 205] width 158 height 26
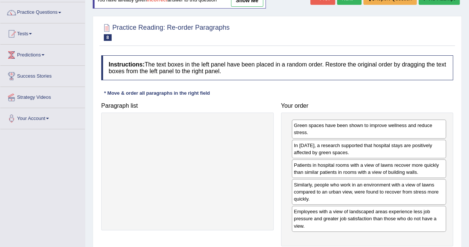
scroll to position [120, 0]
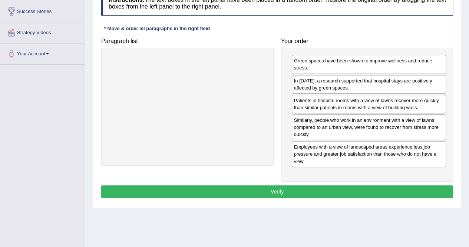
click at [247, 192] on button "Verify" at bounding box center [277, 191] width 352 height 13
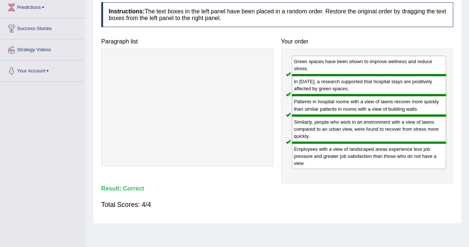
scroll to position [0, 0]
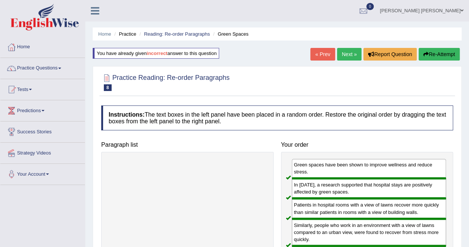
click at [343, 55] on link "Next »" at bounding box center [349, 54] width 24 height 13
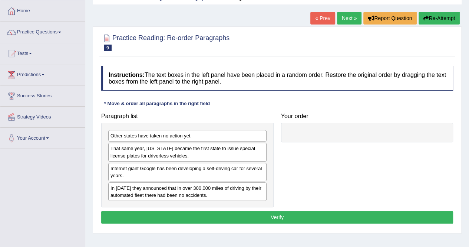
scroll to position [36, 0]
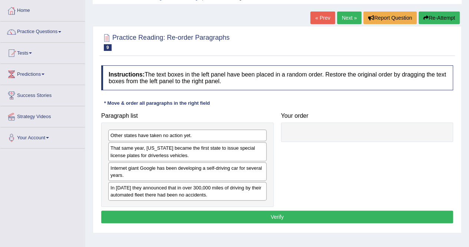
click at [32, 36] on link "Practice Questions" at bounding box center [42, 31] width 85 height 19
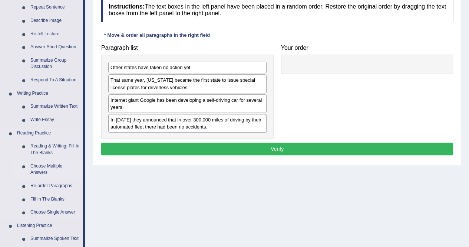
scroll to position [105, 0]
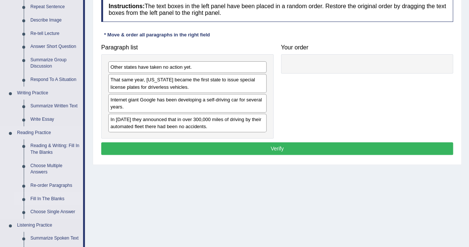
click at [58, 199] on link "Fill In The Blanks" at bounding box center [55, 198] width 56 height 13
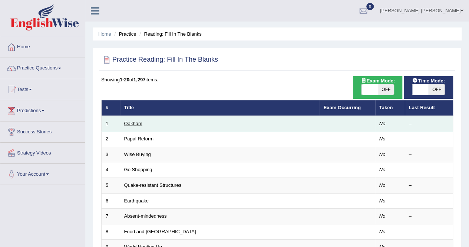
click at [133, 125] on link "Oakham" at bounding box center [133, 124] width 18 height 6
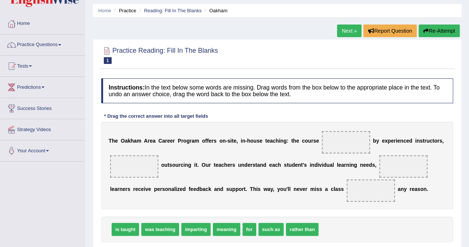
scroll to position [24, 0]
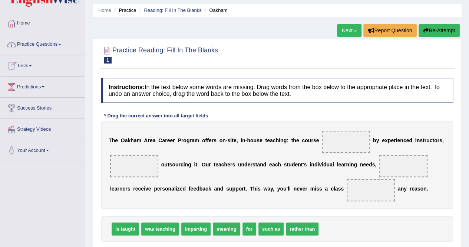
click at [30, 46] on link "Practice Questions" at bounding box center [42, 43] width 85 height 19
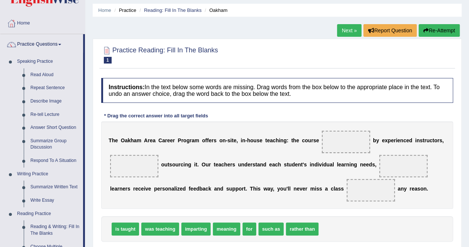
click at [30, 46] on link "Practice Questions" at bounding box center [41, 43] width 83 height 19
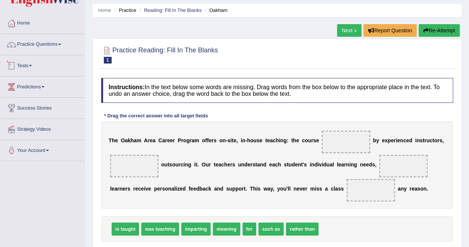
click at [29, 65] on link "Tests" at bounding box center [42, 64] width 85 height 19
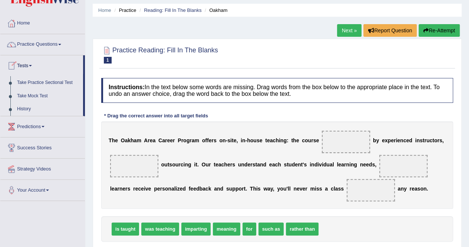
click at [29, 65] on link "Tests" at bounding box center [41, 64] width 83 height 19
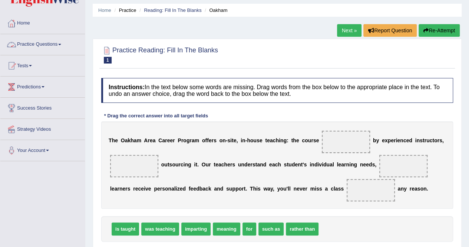
click at [39, 43] on link "Practice Questions" at bounding box center [42, 43] width 85 height 19
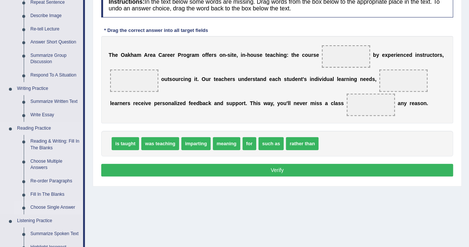
scroll to position [109, 0]
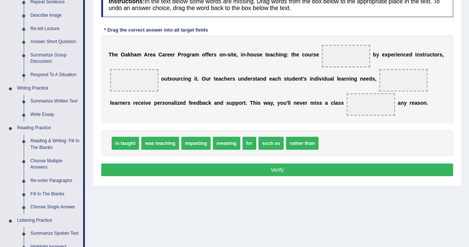
click at [51, 193] on link "Fill In The Blanks" at bounding box center [55, 193] width 56 height 13
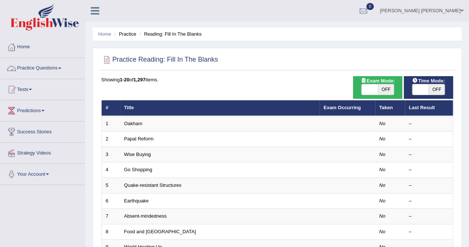
click at [44, 69] on link "Practice Questions" at bounding box center [42, 67] width 85 height 19
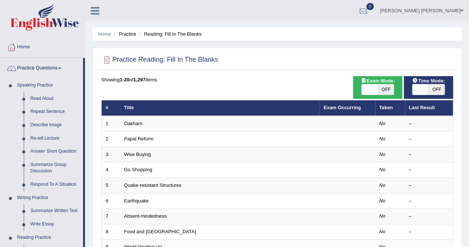
click at [44, 69] on link "Practice Questions" at bounding box center [41, 67] width 83 height 19
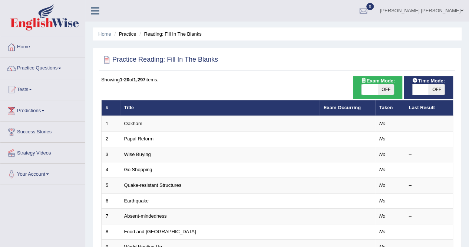
click at [44, 69] on link "Practice Questions" at bounding box center [42, 67] width 85 height 19
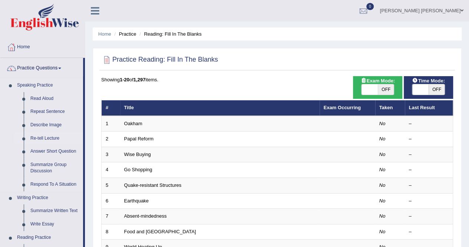
click at [37, 136] on link "Re-tell Lecture" at bounding box center [55, 138] width 56 height 13
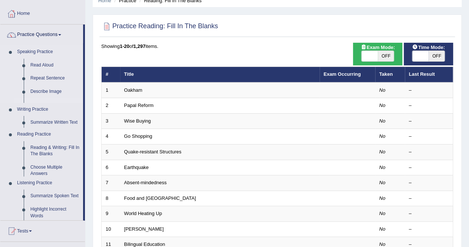
scroll to position [43, 0]
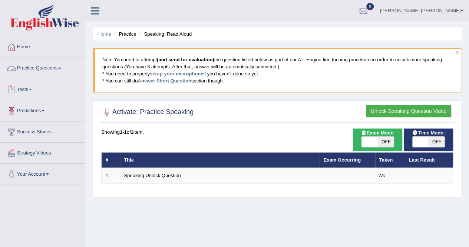
click at [34, 65] on link "Practice Questions" at bounding box center [42, 67] width 85 height 19
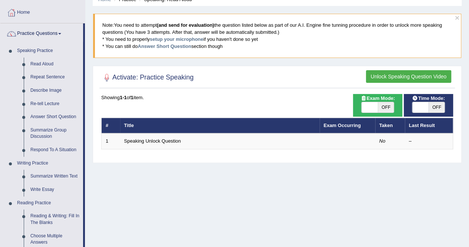
scroll to position [26, 0]
